Goal: Task Accomplishment & Management: Manage account settings

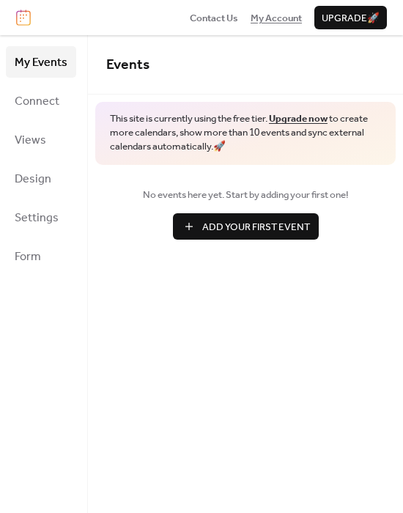
click at [284, 17] on span "My Account" at bounding box center [276, 18] width 51 height 15
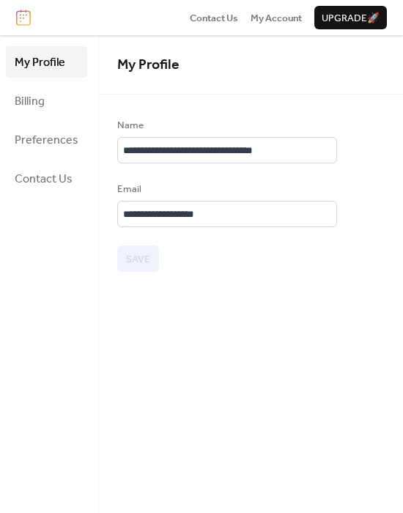
click at [352, 16] on span "Upgrade 🚀" at bounding box center [351, 18] width 58 height 15
click at [22, 99] on span "Billing" at bounding box center [30, 101] width 30 height 23
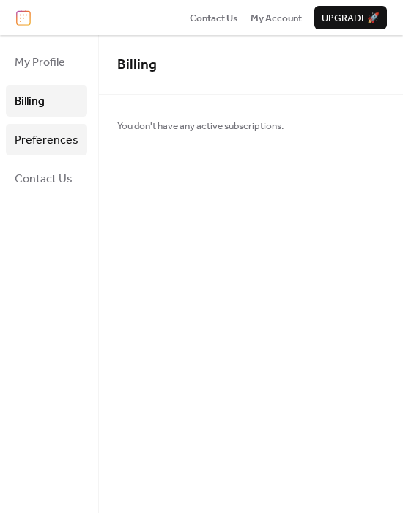
click at [45, 137] on span "Preferences" at bounding box center [47, 140] width 64 height 23
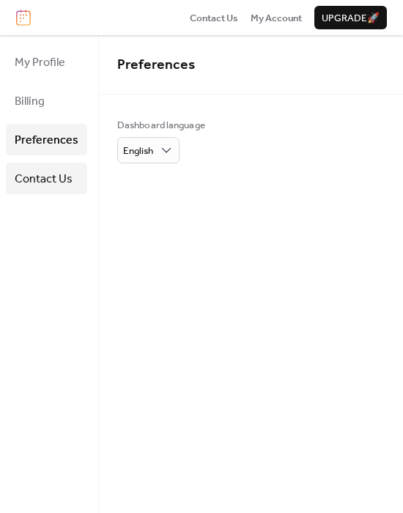
click at [58, 179] on span "Contact Us" at bounding box center [44, 179] width 58 height 23
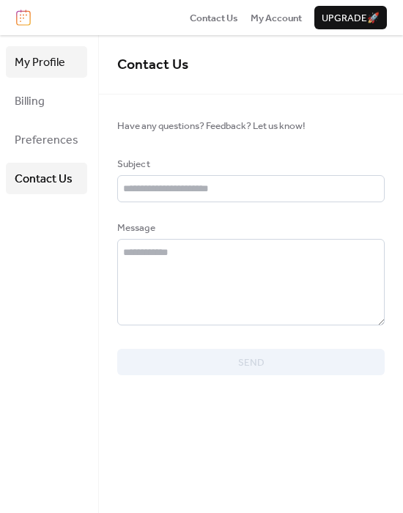
click at [38, 67] on span "My Profile" at bounding box center [40, 62] width 51 height 23
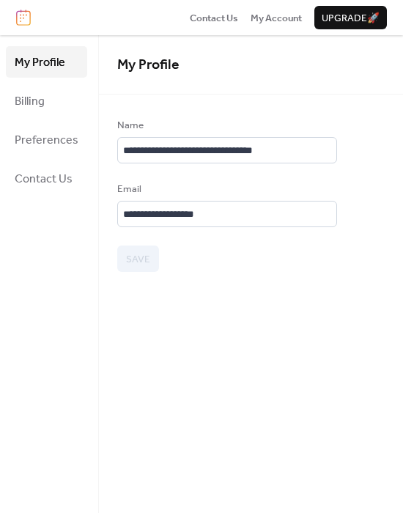
click at [38, 67] on span "My Profile" at bounding box center [40, 62] width 51 height 23
